Goal: Navigation & Orientation: Find specific page/section

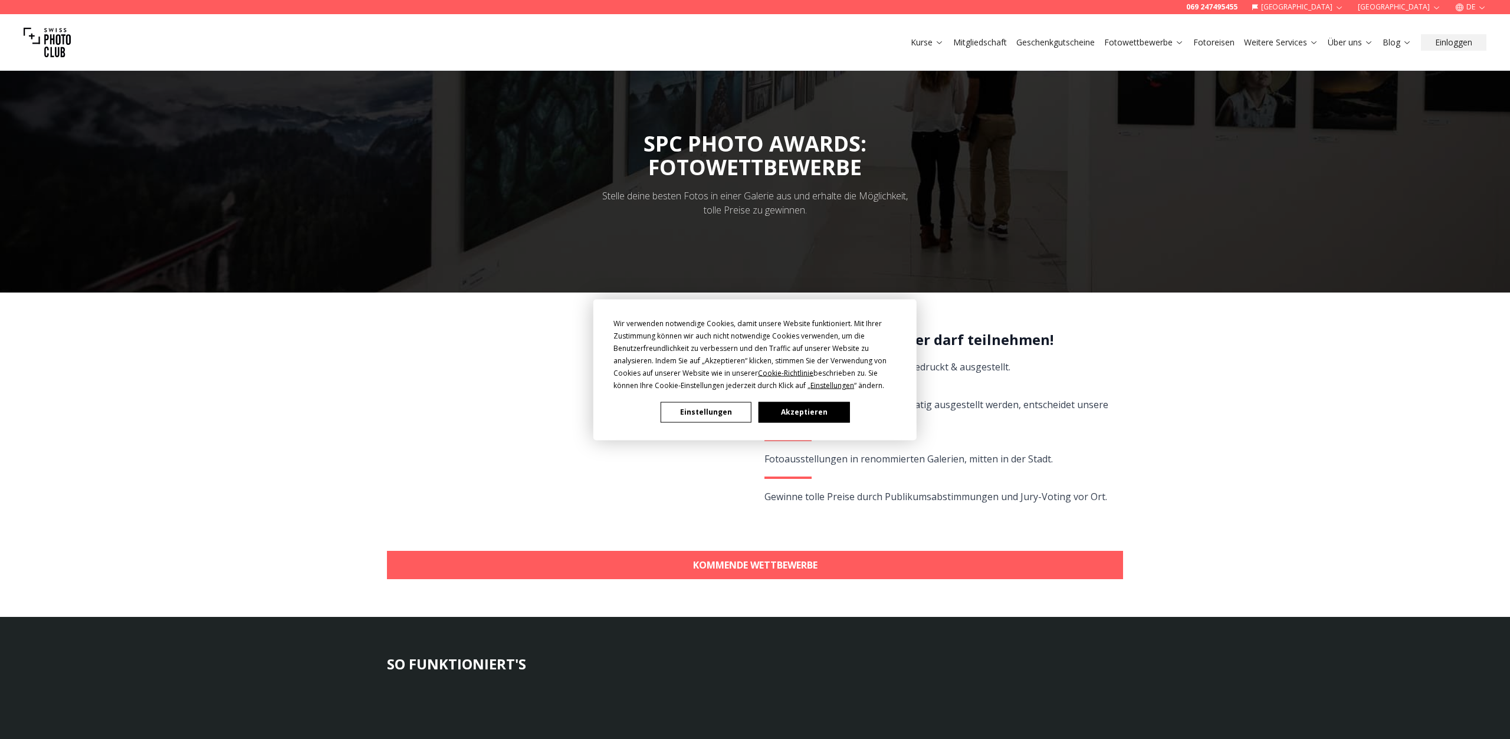
click at [810, 418] on button "Akzeptieren" at bounding box center [803, 412] width 91 height 21
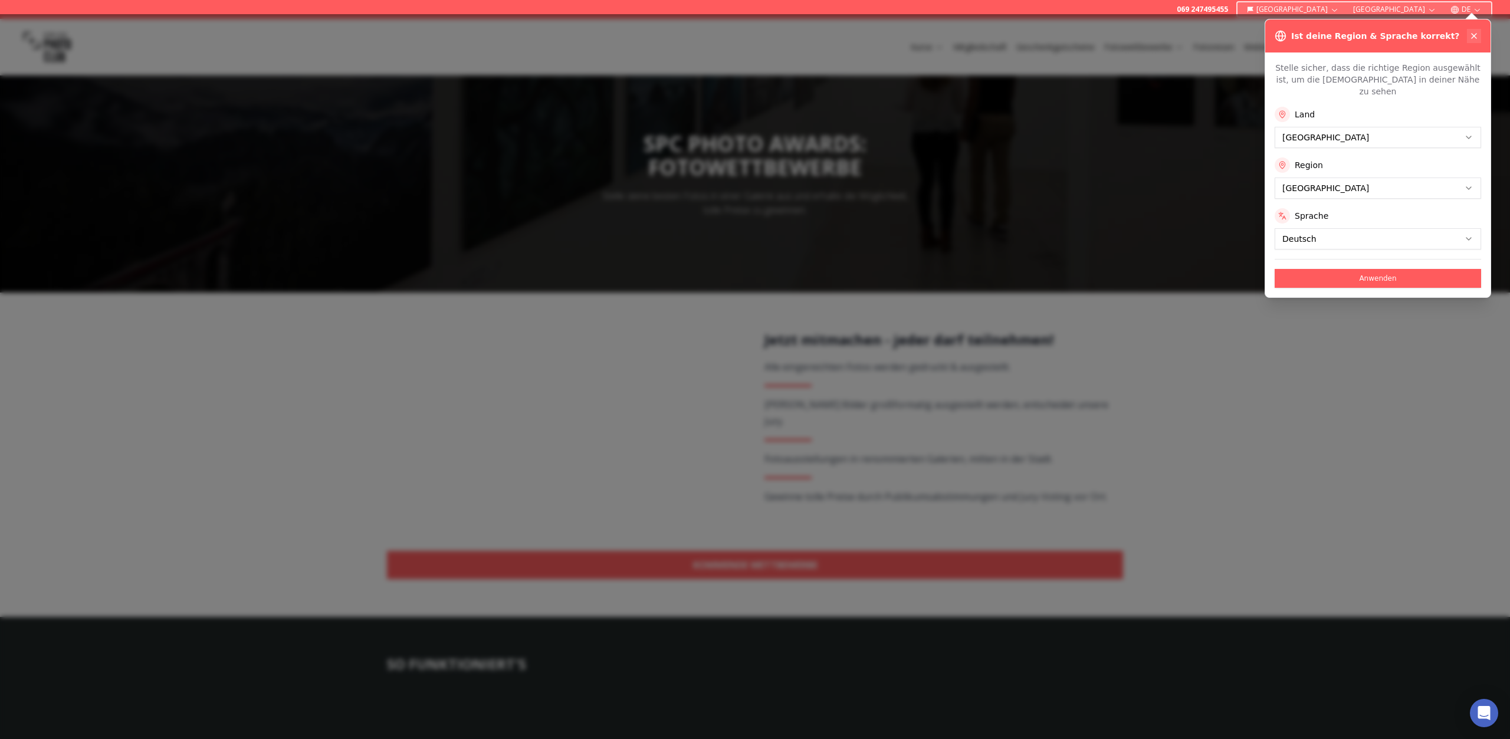
click at [1475, 35] on icon at bounding box center [1473, 35] width 9 height 9
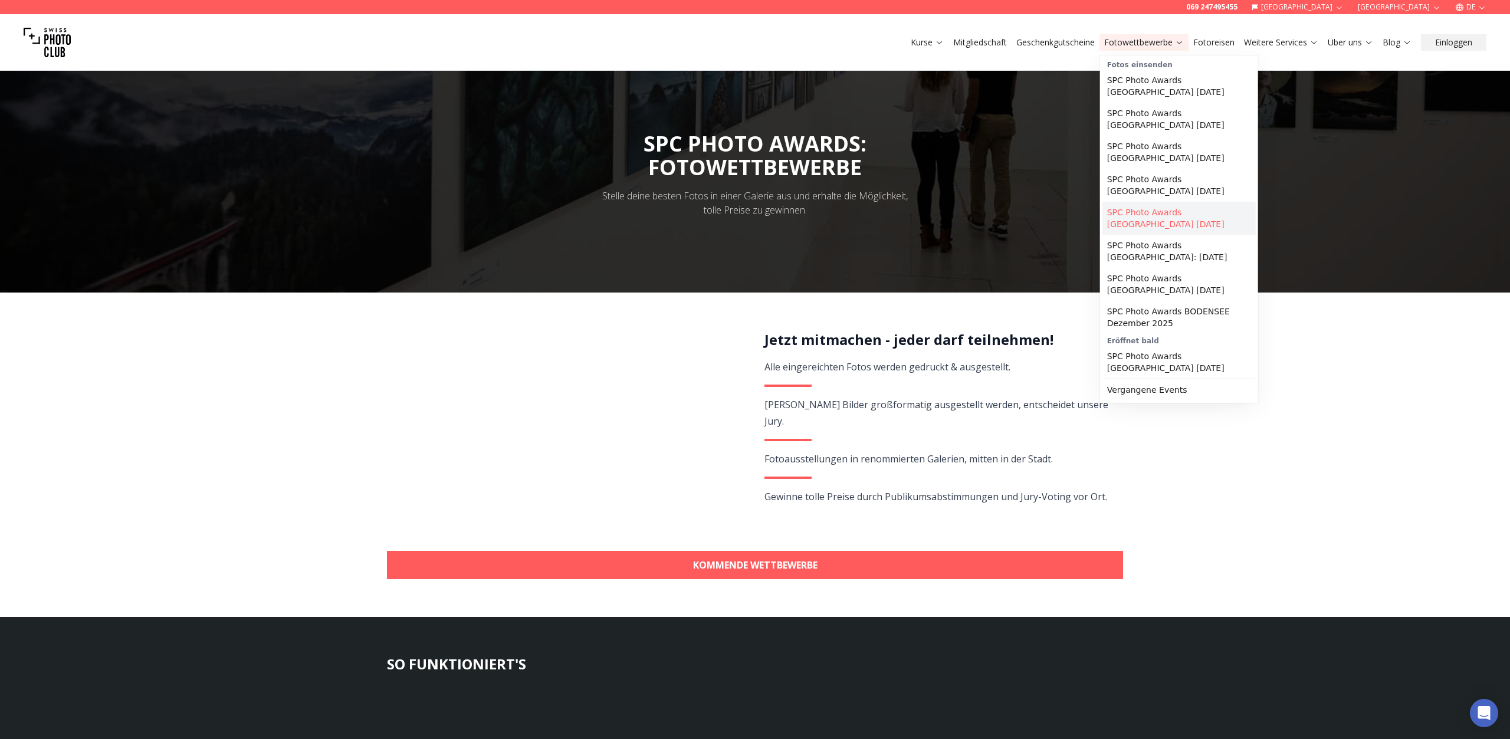
click at [1141, 214] on link "SPC Photo Awards [GEOGRAPHIC_DATA] [DATE]" at bounding box center [1178, 218] width 153 height 33
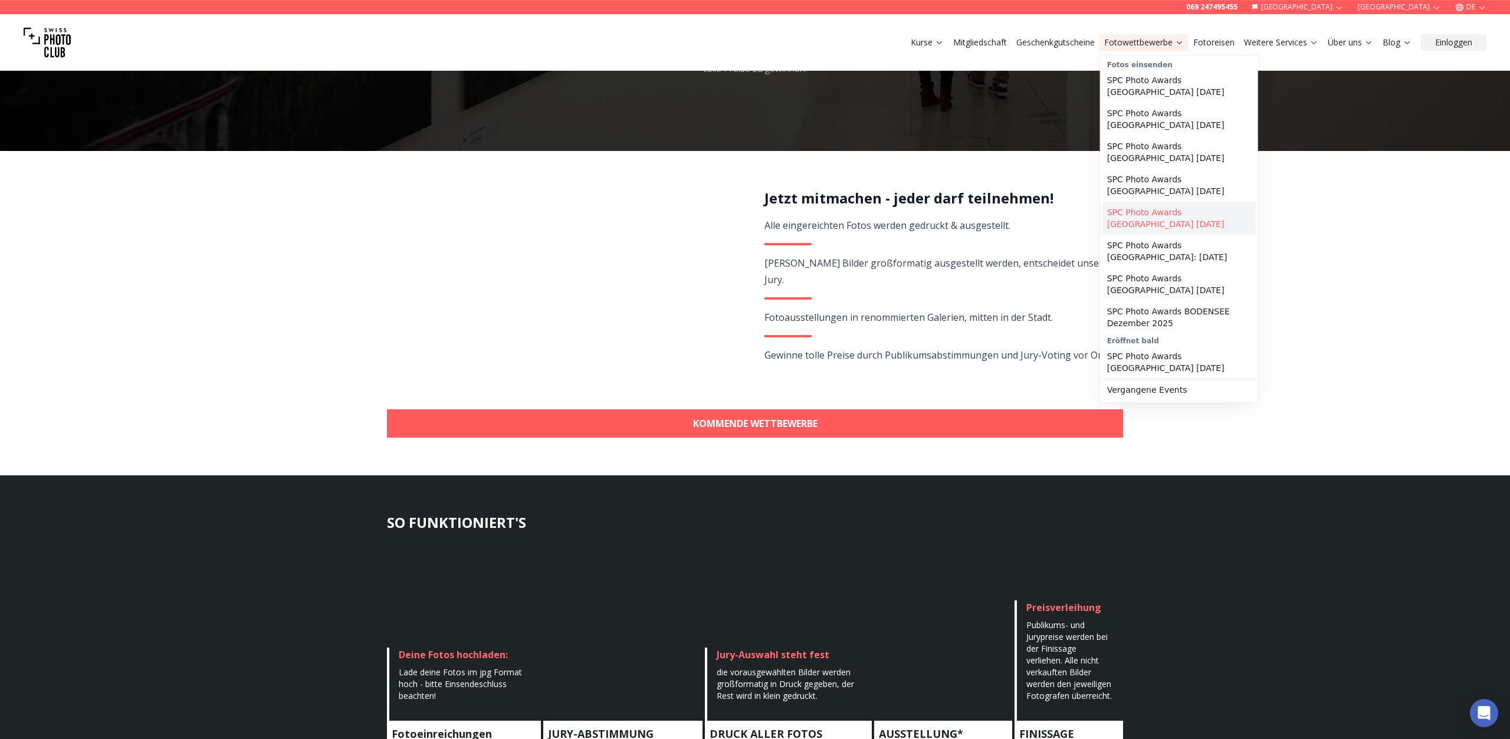
scroll to position [143, 0]
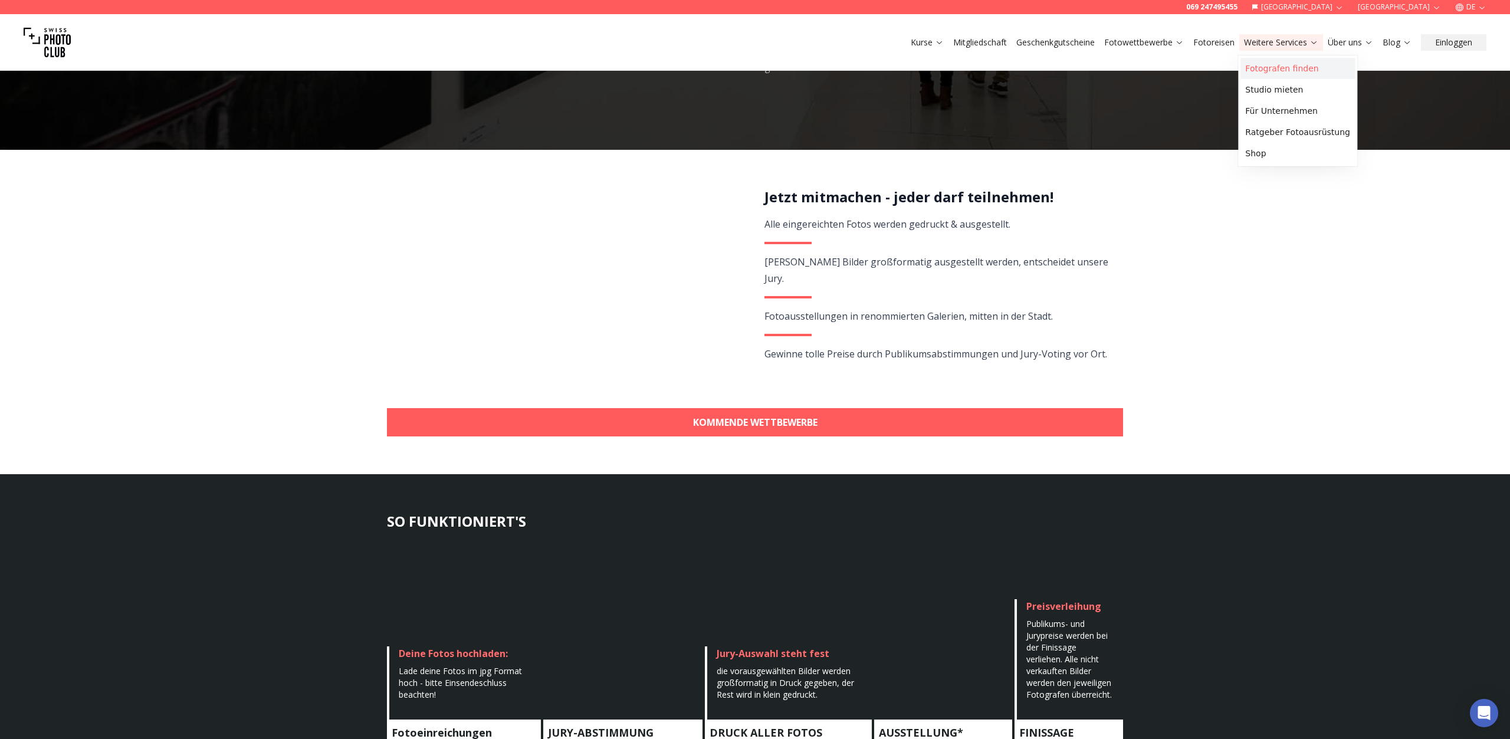
click at [1272, 73] on link "Fotografen finden" at bounding box center [1297, 68] width 114 height 21
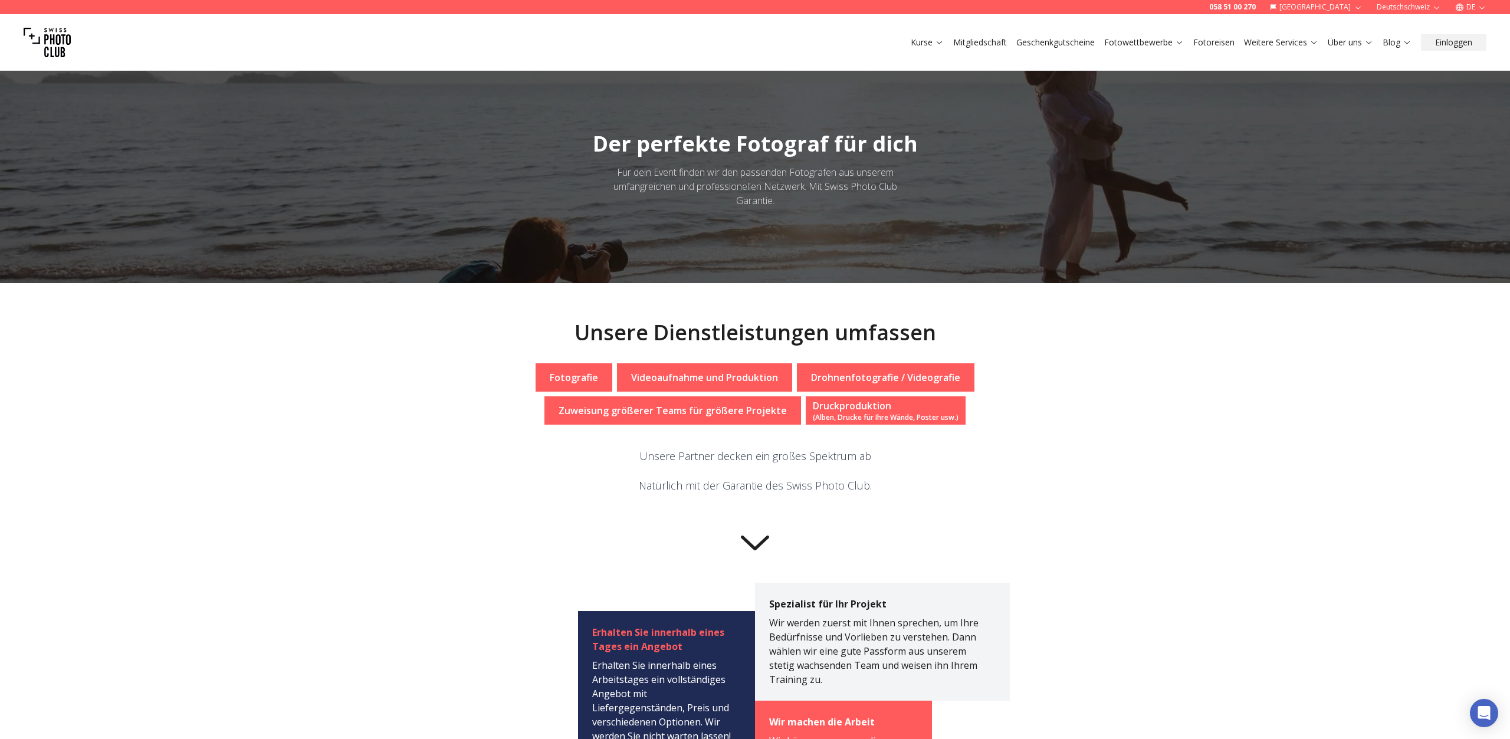
click at [1347, 47] on link "Über uns" at bounding box center [1349, 43] width 45 height 12
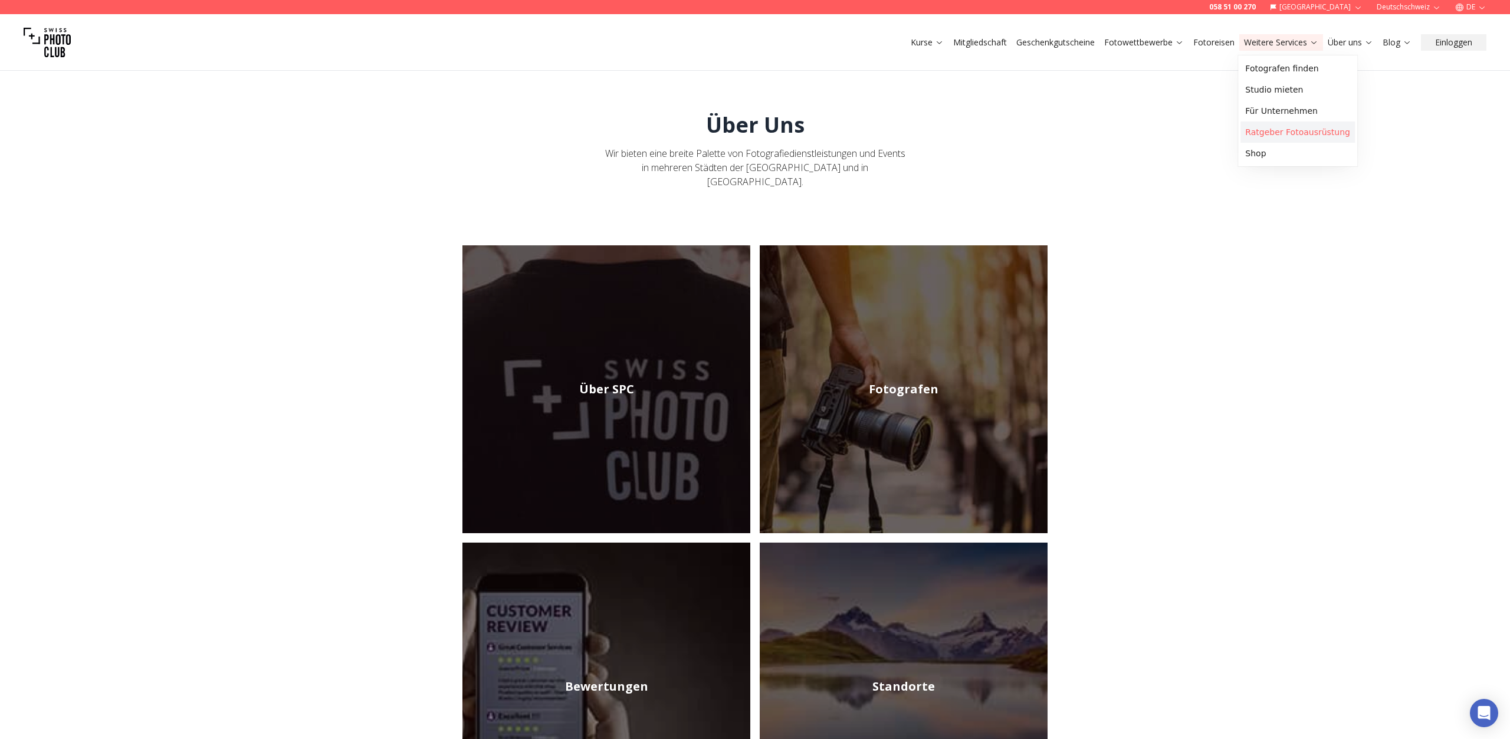
click at [1276, 130] on link "Ratgeber Fotoausrüstung" at bounding box center [1297, 131] width 114 height 21
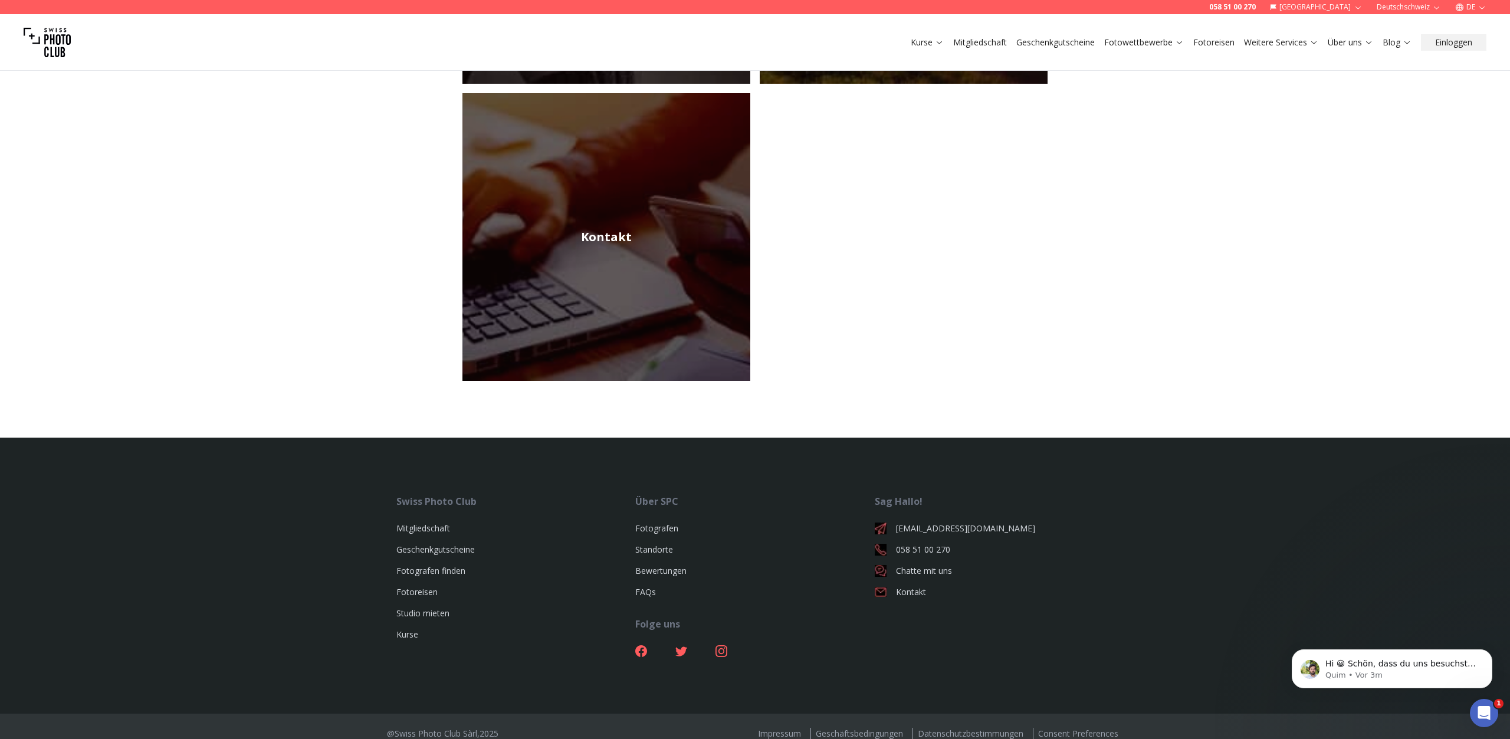
scroll to position [175, 0]
